Goal: Information Seeking & Learning: Learn about a topic

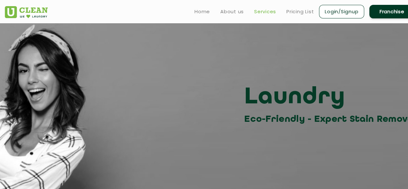
click at [260, 13] on link "Services" at bounding box center [265, 12] width 22 height 8
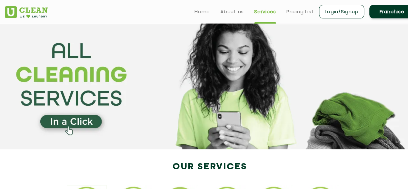
scroll to position [1, 0]
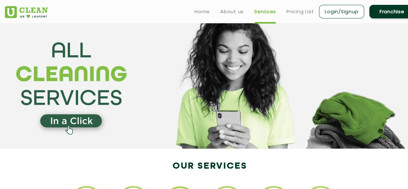
click at [69, 121] on section at bounding box center [204, 86] width 408 height 126
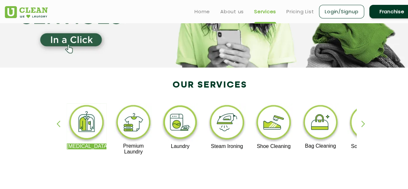
scroll to position [82, 0]
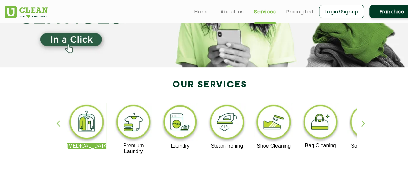
click at [362, 127] on div "button" at bounding box center [366, 129] width 10 height 18
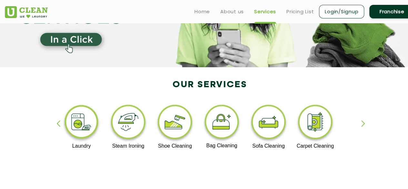
click at [59, 126] on div "button" at bounding box center [61, 129] width 10 height 18
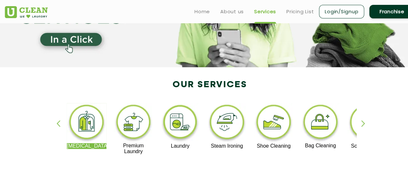
click at [363, 121] on div "button" at bounding box center [366, 129] width 10 height 18
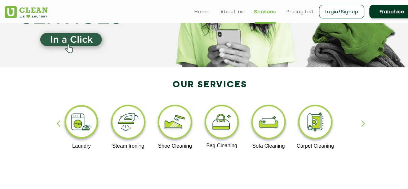
click at [61, 126] on div "button" at bounding box center [61, 129] width 10 height 18
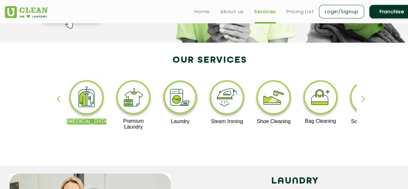
scroll to position [100, 0]
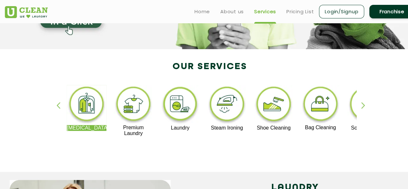
click at [315, 126] on p "Bag Cleaning" at bounding box center [320, 127] width 40 height 6
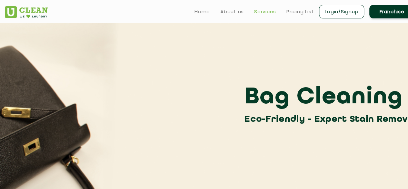
click at [262, 10] on link "Services" at bounding box center [265, 12] width 22 height 8
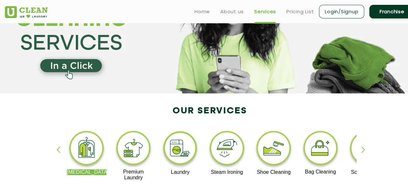
scroll to position [55, 0]
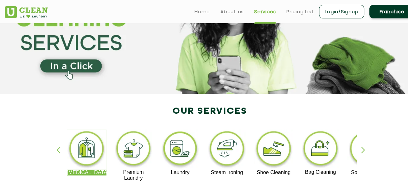
drag, startPoint x: 393, startPoint y: 0, endPoint x: 234, endPoint y: 74, distance: 174.6
click at [234, 74] on section at bounding box center [204, 31] width 408 height 126
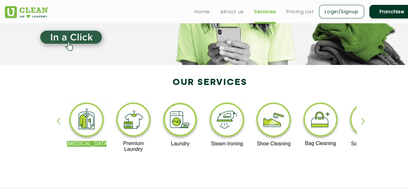
scroll to position [85, 0]
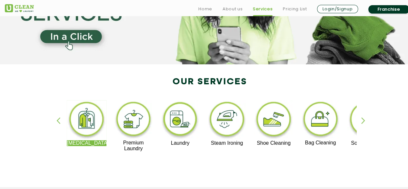
drag, startPoint x: 79, startPoint y: 64, endPoint x: 327, endPoint y: 54, distance: 248.4
drag, startPoint x: 389, startPoint y: 175, endPoint x: 350, endPoint y: 156, distance: 43.2
click at [292, 152] on div "[MEDICAL_DATA] Premium Laundry Laundry Steam Ironing Shoe Cleaning Bag Cleaning…" at bounding box center [209, 129] width 419 height 116
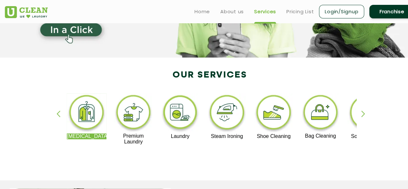
scroll to position [91, 0]
drag, startPoint x: 153, startPoint y: 71, endPoint x: 139, endPoint y: 87, distance: 21.2
click at [139, 87] on div "[MEDICAL_DATA] Premium Laundry Laundry Steam Ironing Shoe Cleaning Bag Cleaning…" at bounding box center [209, 122] width 419 height 116
drag, startPoint x: 136, startPoint y: 85, endPoint x: 129, endPoint y: 76, distance: 11.9
click at [129, 76] on div "[MEDICAL_DATA] Premium Laundry Laundry Steam Ironing Shoe Cleaning Bag Cleaning…" at bounding box center [209, 122] width 419 height 116
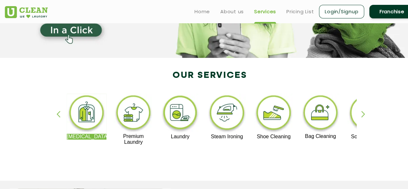
click at [363, 112] on div "button" at bounding box center [366, 120] width 10 height 18
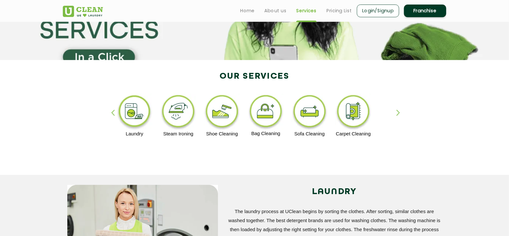
scroll to position [85, 0]
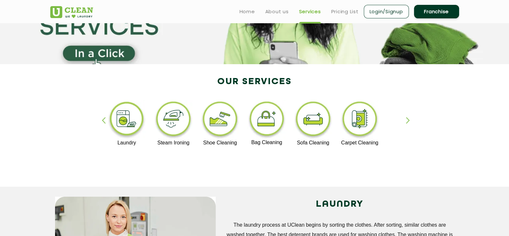
drag, startPoint x: 409, startPoint y: 4, endPoint x: 324, endPoint y: 176, distance: 192.0
click at [324, 176] on div "[MEDICAL_DATA] Premium Laundry Laundry Steam Ironing Shoe Cleaning Bag Cleaning…" at bounding box center [254, 129] width 419 height 116
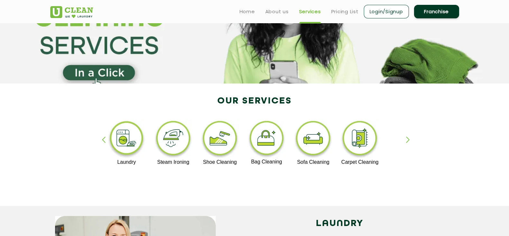
scroll to position [65, 0]
click at [135, 135] on img at bounding box center [127, 140] width 40 height 40
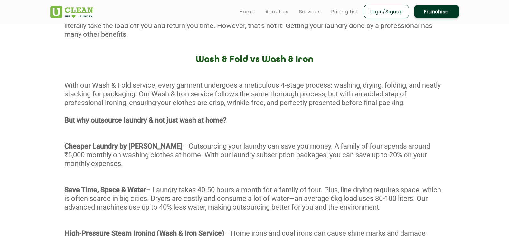
scroll to position [279, 0]
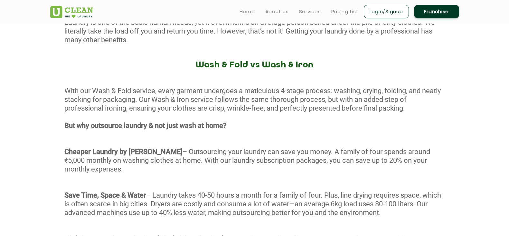
click at [306, 16] on ul "Home About us Services Pricing List Login/Signup Franchise" at bounding box center [347, 11] width 225 height 15
click at [307, 14] on link "Services" at bounding box center [310, 12] width 22 height 8
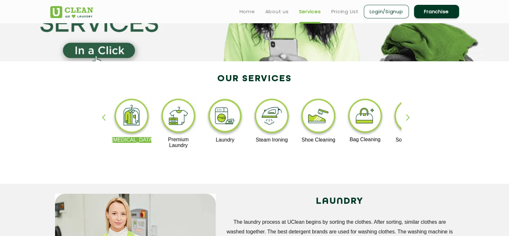
scroll to position [86, 0]
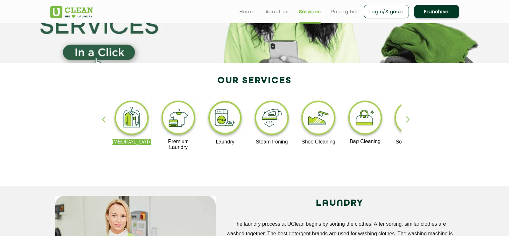
click at [192, 171] on div "[MEDICAL_DATA] Premium Laundry Laundry Steam Ironing Shoe Cleaning Bag Cleaning…" at bounding box center [254, 128] width 419 height 116
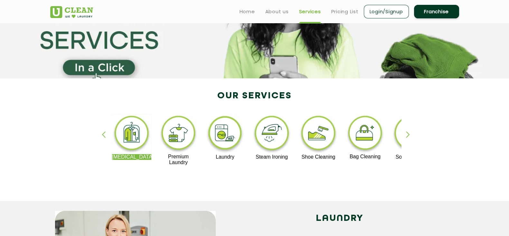
scroll to position [70, 0]
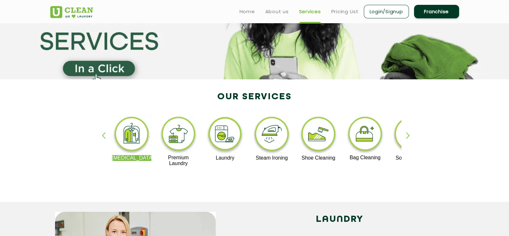
click at [104, 137] on div "button" at bounding box center [107, 141] width 10 height 18
click at [130, 141] on img at bounding box center [132, 135] width 40 height 40
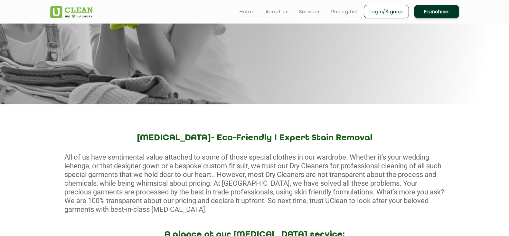
scroll to position [130, 0]
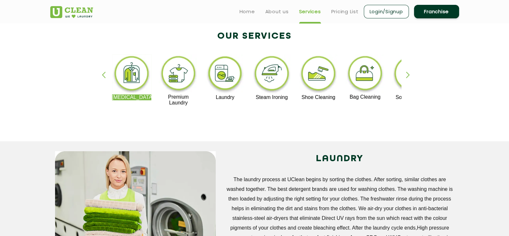
scroll to position [70, 0]
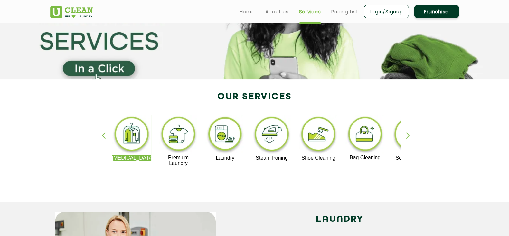
click at [135, 136] on img at bounding box center [132, 135] width 40 height 40
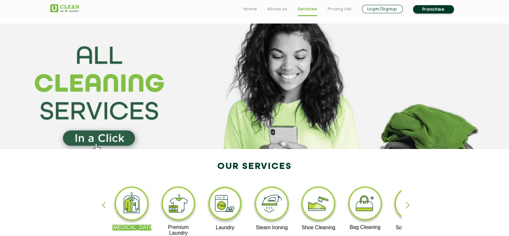
scroll to position [70, 0]
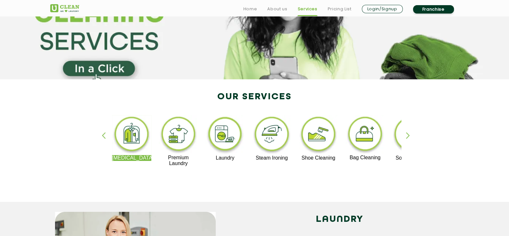
click at [169, 148] on img at bounding box center [179, 135] width 40 height 40
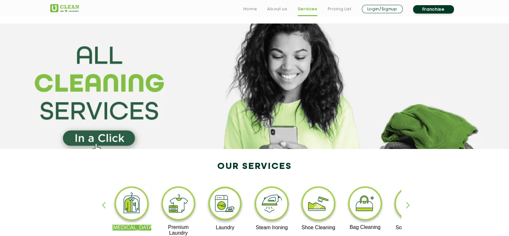
scroll to position [70, 0]
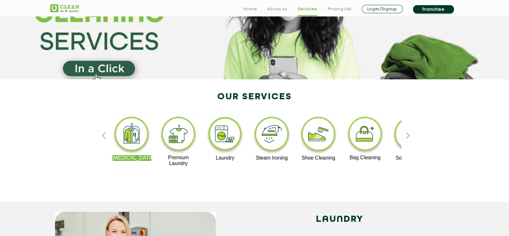
click at [396, 39] on section at bounding box center [254, 17] width 509 height 126
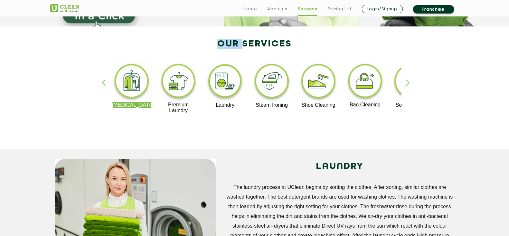
scroll to position [130, 0]
